Goal: Task Accomplishment & Management: Complete application form

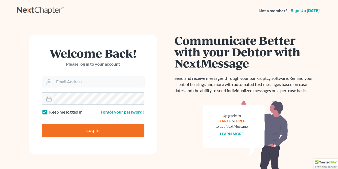
click at [109, 79] on input "Email Address" at bounding box center [99, 82] width 90 height 12
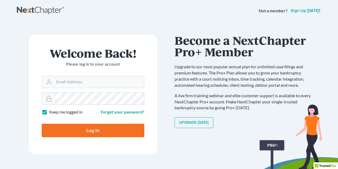
type input "[EMAIL_ADDRESS][DOMAIN_NAME]"
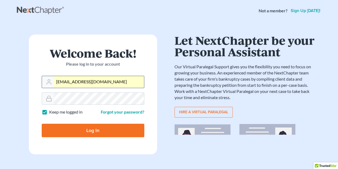
click at [97, 82] on input "[EMAIL_ADDRESS][DOMAIN_NAME]" at bounding box center [99, 82] width 90 height 12
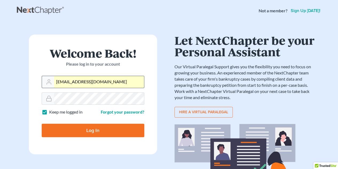
click at [97, 82] on input "[EMAIL_ADDRESS][DOMAIN_NAME]" at bounding box center [99, 82] width 90 height 12
click at [97, 86] on input "[EMAIL_ADDRESS][DOMAIN_NAME]" at bounding box center [99, 82] width 90 height 12
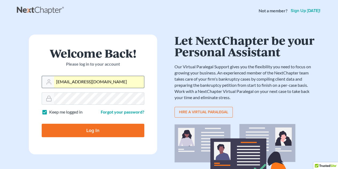
click at [97, 86] on input "[EMAIL_ADDRESS][DOMAIN_NAME]" at bounding box center [99, 82] width 90 height 12
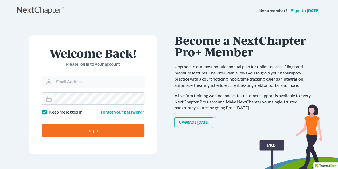
click at [137, 20] on nav "Not a member? Sign up [DATE]!" at bounding box center [169, 10] width 338 height 21
